Goal: Task Accomplishment & Management: Use online tool/utility

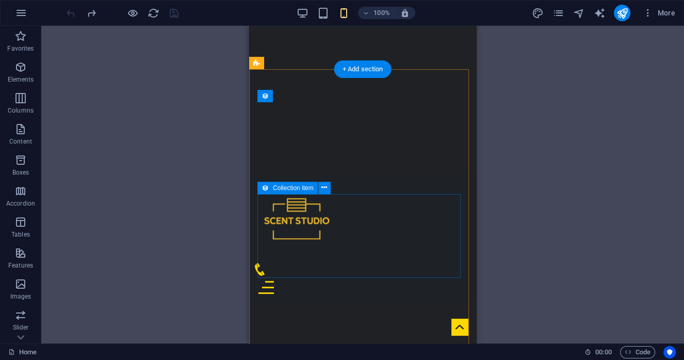
scroll to position [251, 0]
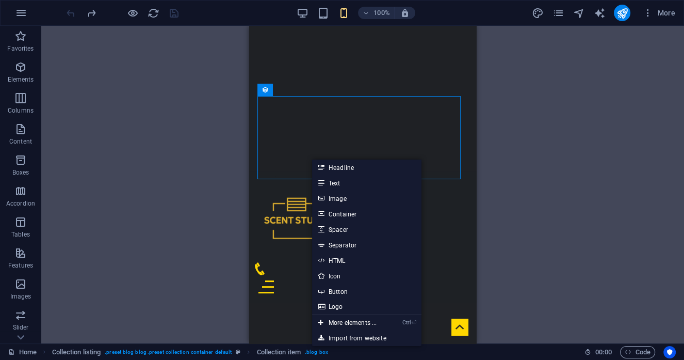
click at [330, 213] on link "Container" at bounding box center [366, 213] width 109 height 15
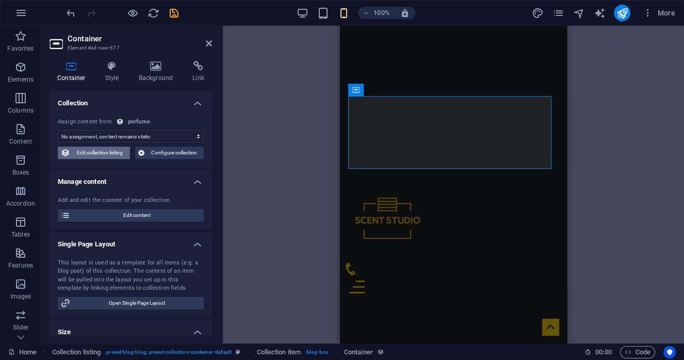
click at [117, 152] on span "Edit collection listing" at bounding box center [100, 152] width 54 height 12
select select "68e381584c1e6084970b5545"
select select "createdAt_DESC"
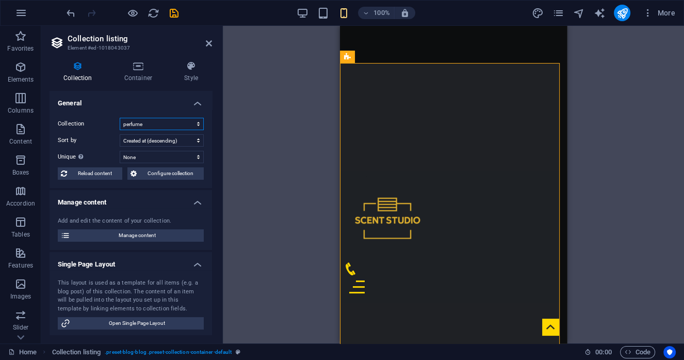
click at [150, 125] on select "FOR HER FOR HIM perfume Products" at bounding box center [162, 124] width 84 height 12
click at [283, 217] on div "Drag here to replace the existing content. Press “Ctrl” if you want to create a…" at bounding box center [453, 184] width 461 height 317
click at [134, 71] on h4 "Container" at bounding box center [140, 72] width 60 height 22
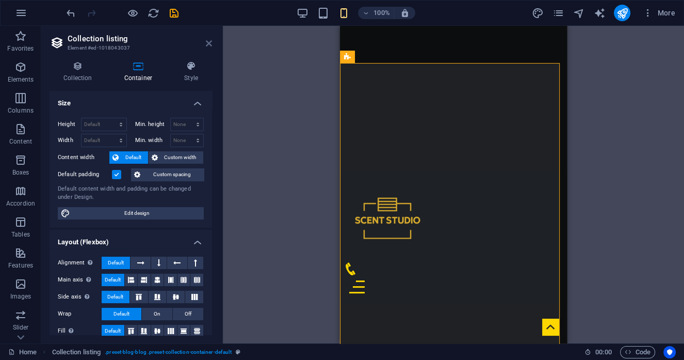
click at [206, 43] on icon at bounding box center [209, 43] width 6 height 8
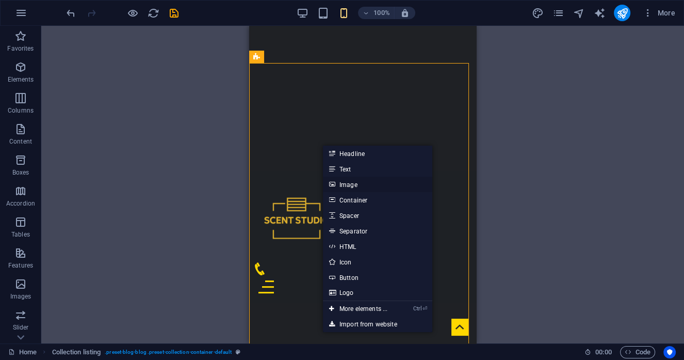
click at [357, 181] on link "Image" at bounding box center [377, 183] width 109 height 15
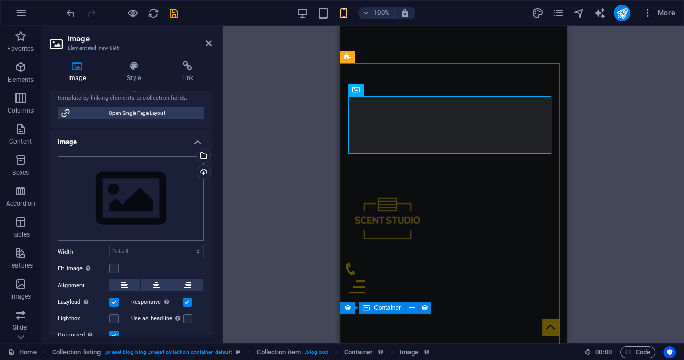
scroll to position [191, 0]
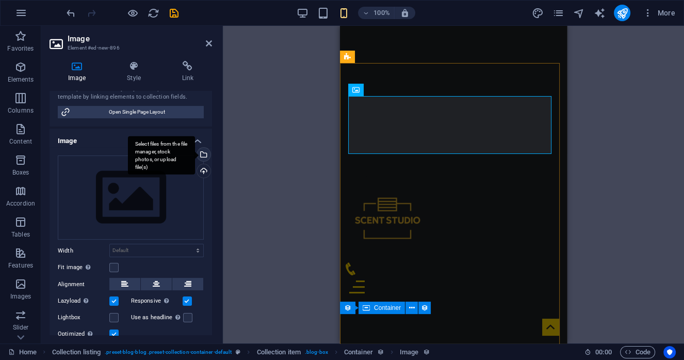
click at [195, 156] on div "Select files from the file manager, stock photos, or upload file(s)" at bounding box center [161, 155] width 67 height 39
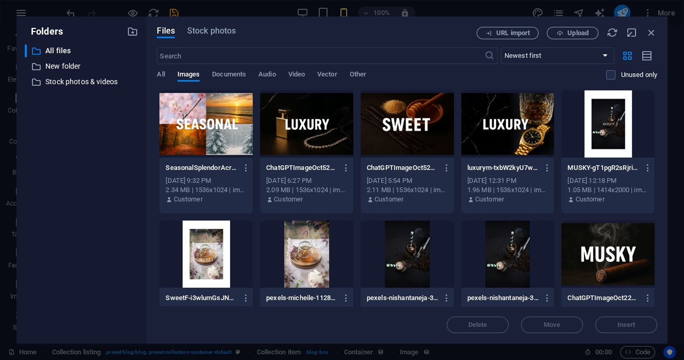
click at [214, 127] on div at bounding box center [205, 123] width 93 height 67
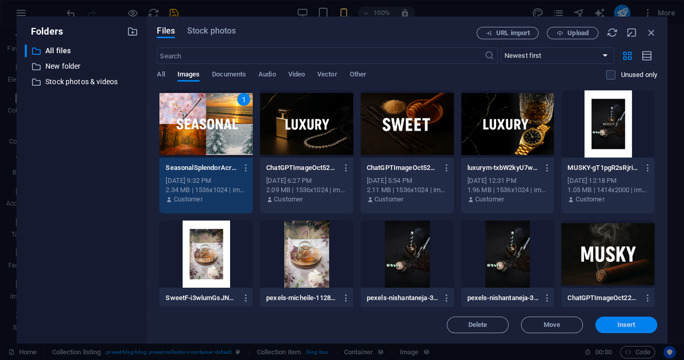
click at [604, 325] on span "Insert" at bounding box center [626, 324] width 54 height 6
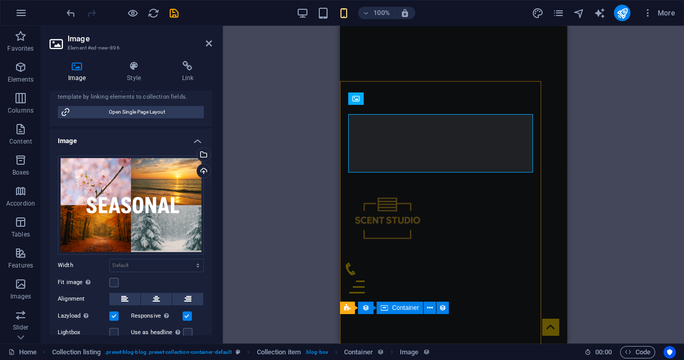
scroll to position [242, 0]
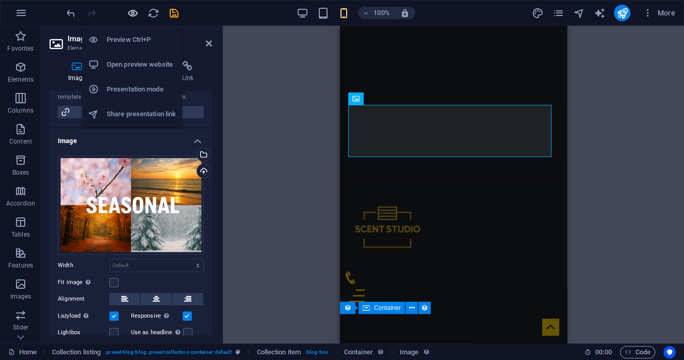
click at [134, 14] on icon "button" at bounding box center [133, 13] width 12 height 12
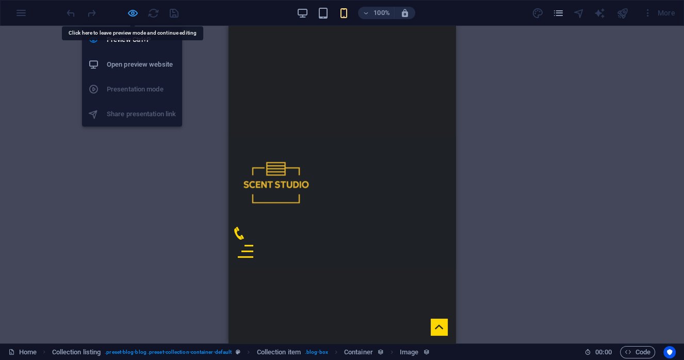
click at [132, 12] on icon "button" at bounding box center [133, 13] width 12 height 12
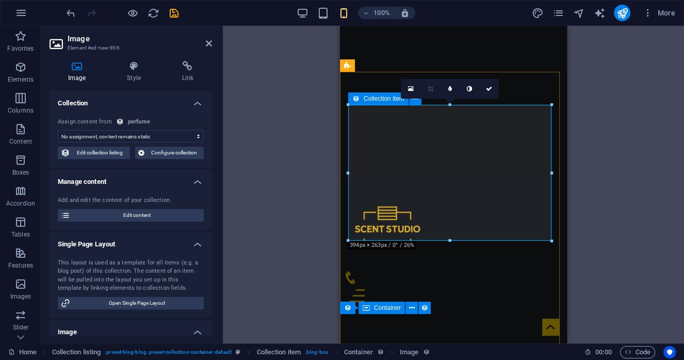
click at [360, 100] on div "Collection item" at bounding box center [378, 98] width 60 height 12
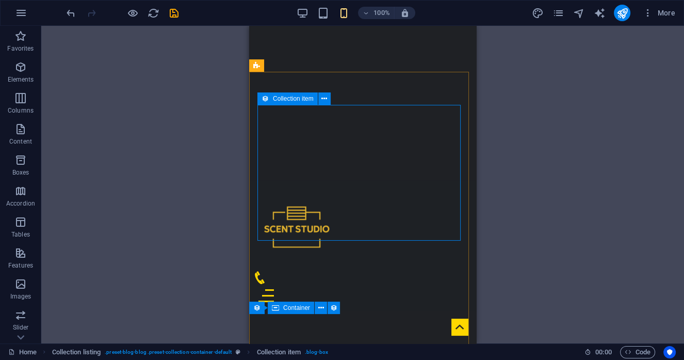
click at [266, 99] on icon at bounding box center [265, 98] width 7 height 12
click at [323, 99] on icon at bounding box center [324, 98] width 6 height 11
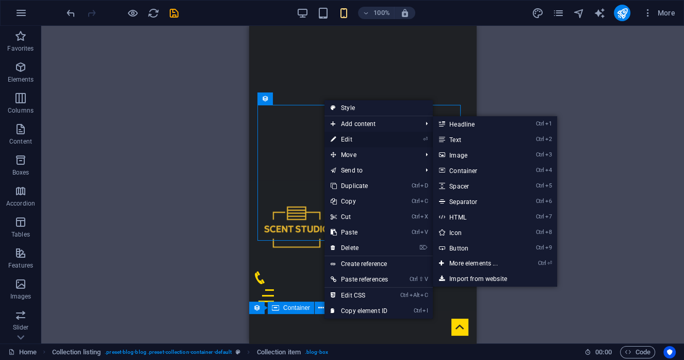
click at [334, 139] on icon at bounding box center [333, 139] width 5 height 15
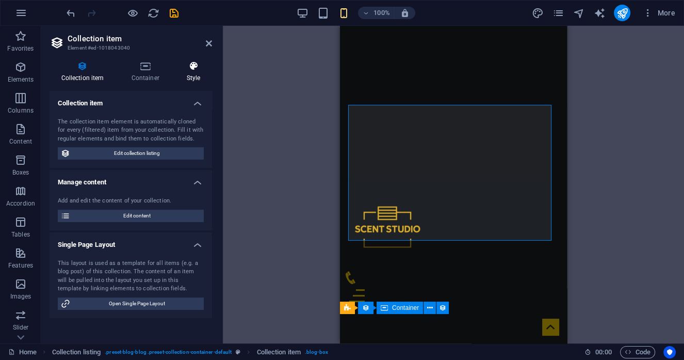
click at [185, 70] on icon at bounding box center [193, 66] width 37 height 10
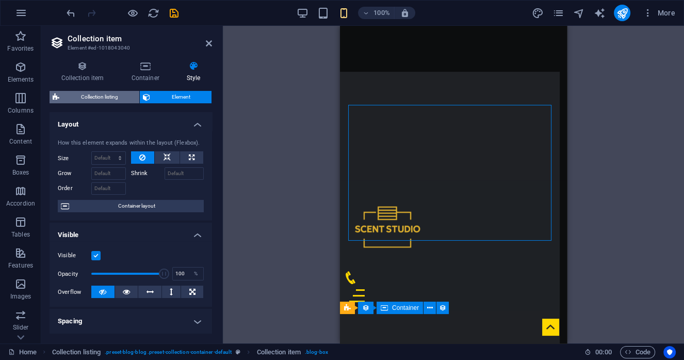
click at [116, 95] on span "Collection listing" at bounding box center [99, 97] width 74 height 12
select select "rem"
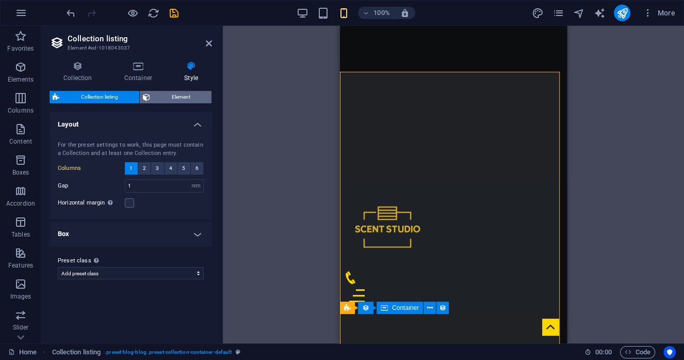
click at [149, 94] on icon at bounding box center [146, 97] width 7 height 12
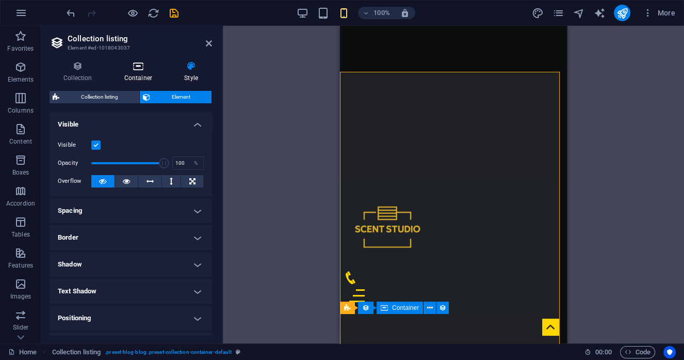
click at [139, 69] on icon at bounding box center [138, 66] width 56 height 10
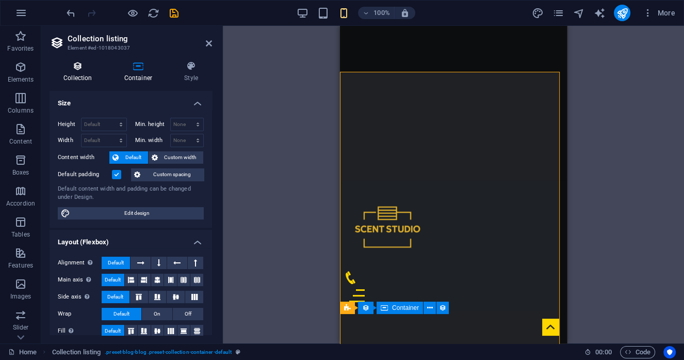
click at [84, 72] on h4 "Collection" at bounding box center [80, 72] width 61 height 22
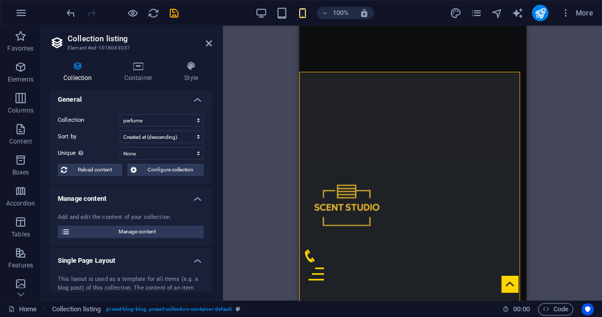
scroll to position [0, 0]
